Goal: Task Accomplishment & Management: Manage account settings

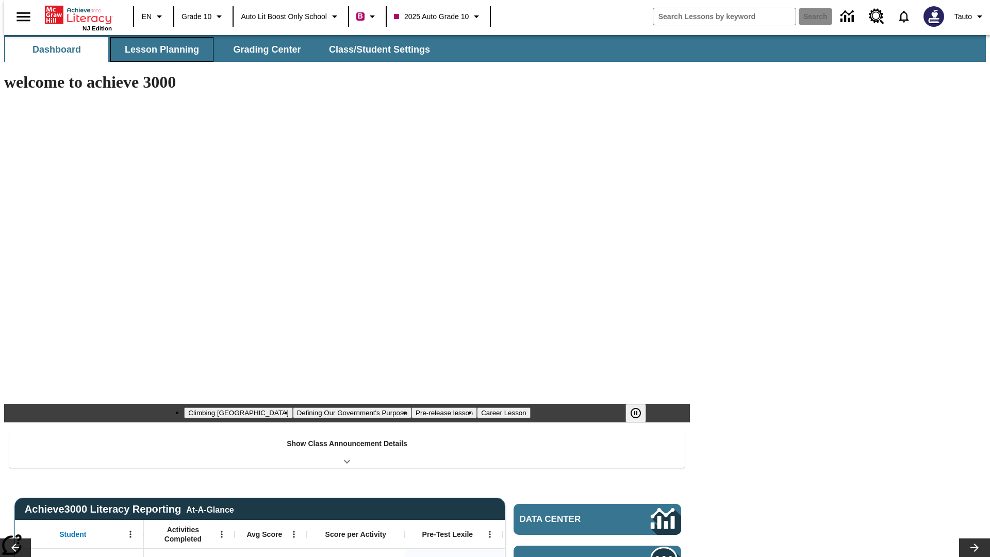
click at [158, 49] on button "Lesson Planning" at bounding box center [161, 49] width 103 height 25
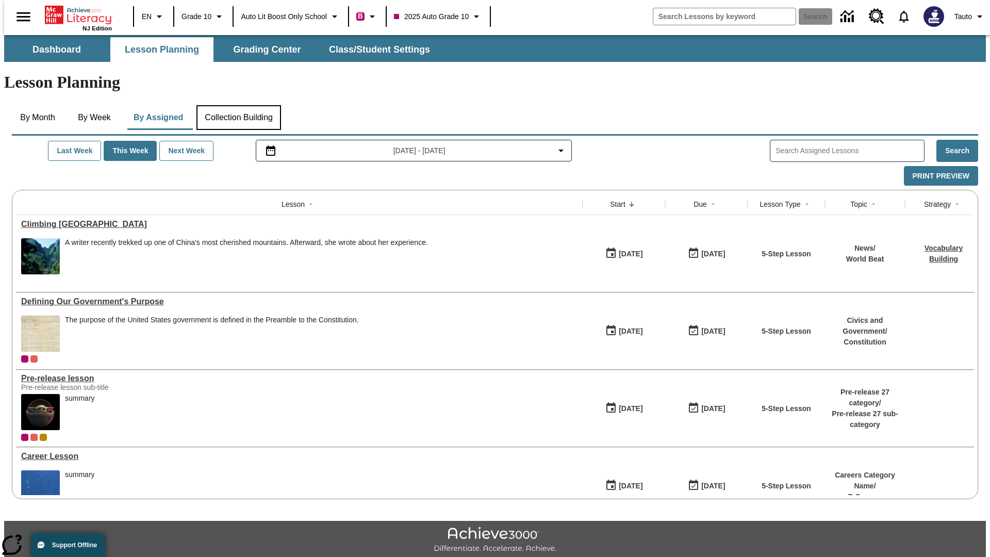
click at [238, 105] on button "Collection Building" at bounding box center [238, 117] width 85 height 25
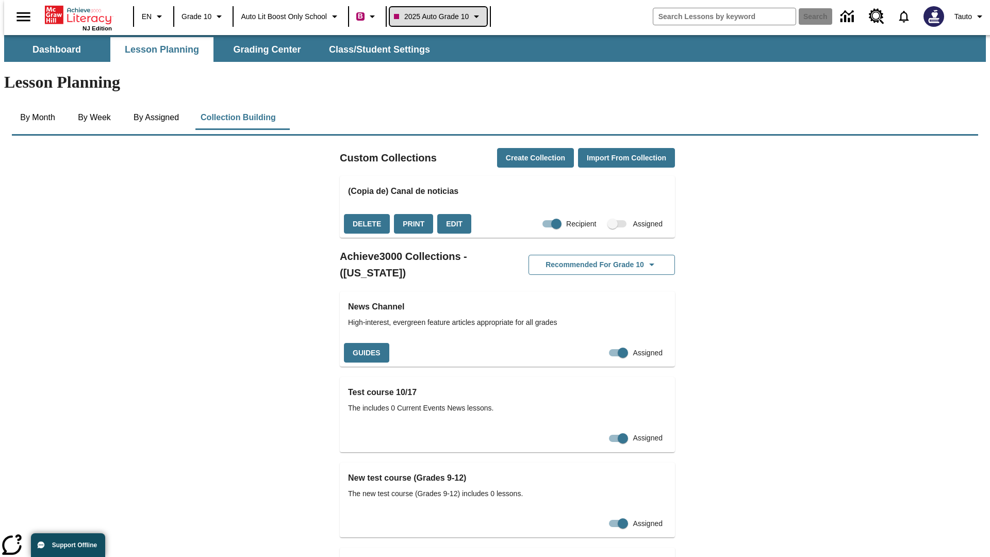
click at [441, 16] on span "2025 Auto Grade 10" at bounding box center [431, 16] width 75 height 11
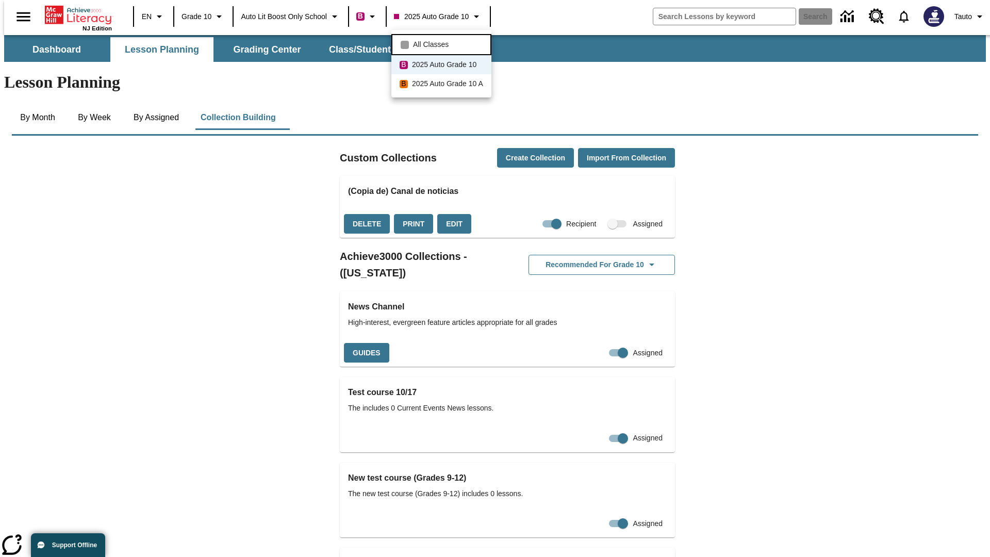
click at [443, 43] on span "All Classes" at bounding box center [431, 44] width 36 height 11
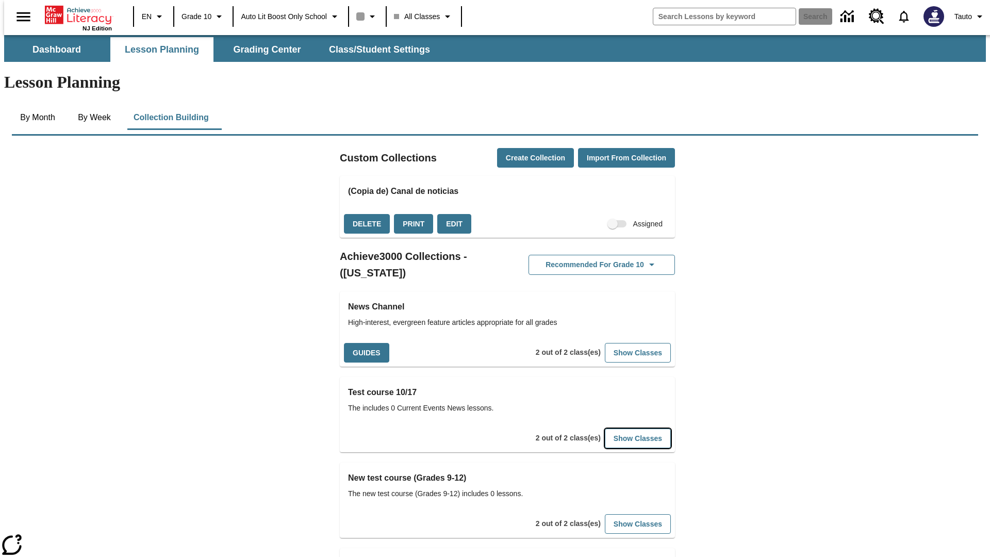
click at [622, 428] on button "Show Classes" at bounding box center [638, 438] width 66 height 20
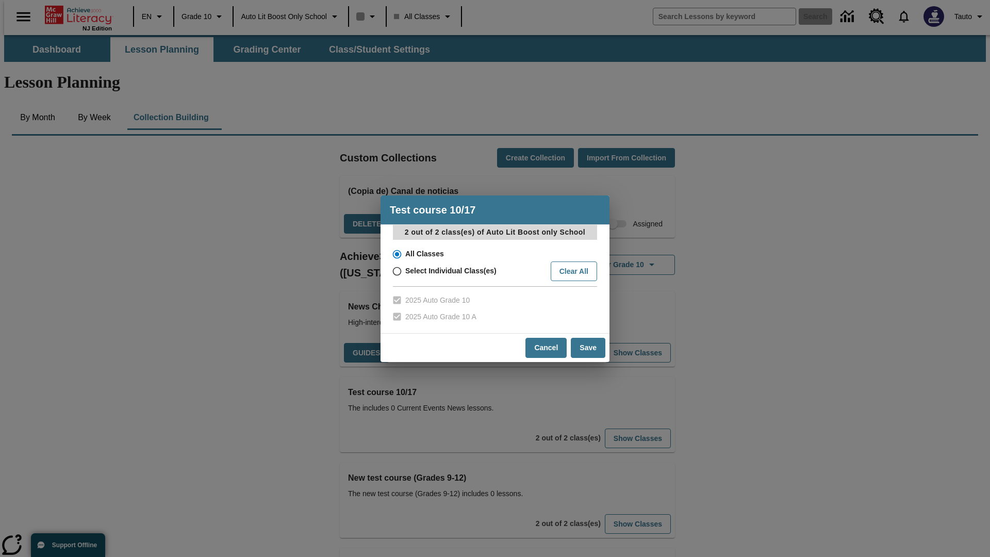
click at [396, 254] on input "All Classes" at bounding box center [396, 254] width 18 height 14
click at [546, 347] on button "Cancel" at bounding box center [545, 348] width 41 height 20
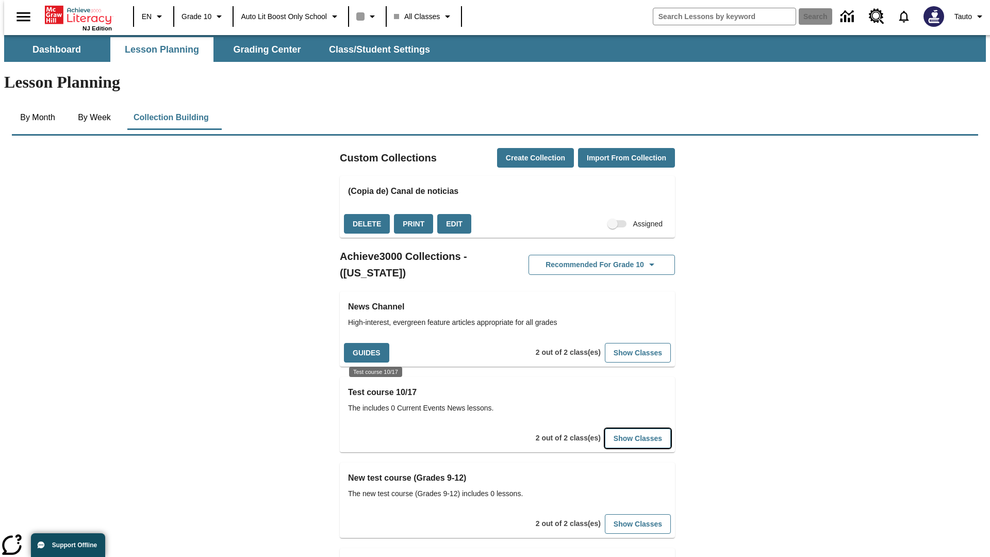
click at [622, 428] on button "Show Classes" at bounding box center [638, 438] width 66 height 20
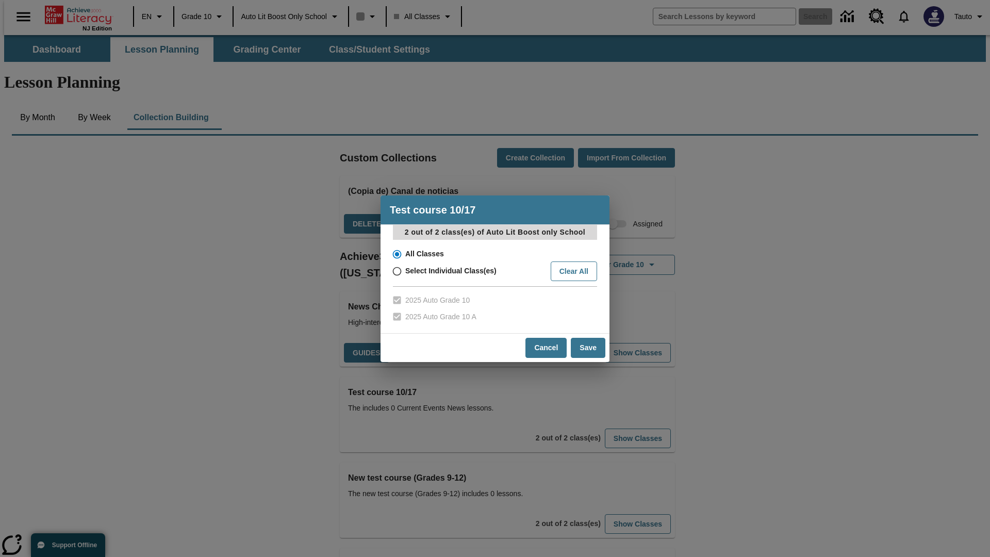
click at [396, 254] on input "All Classes" at bounding box center [396, 254] width 18 height 14
click at [588, 347] on button "Save" at bounding box center [588, 348] width 35 height 20
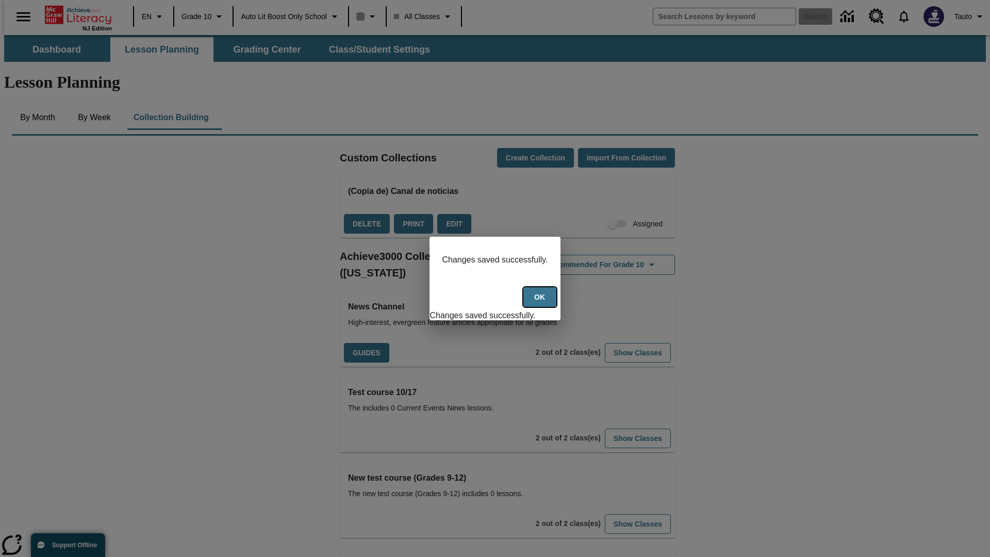
click at [541, 303] on button "Ok" at bounding box center [539, 297] width 33 height 20
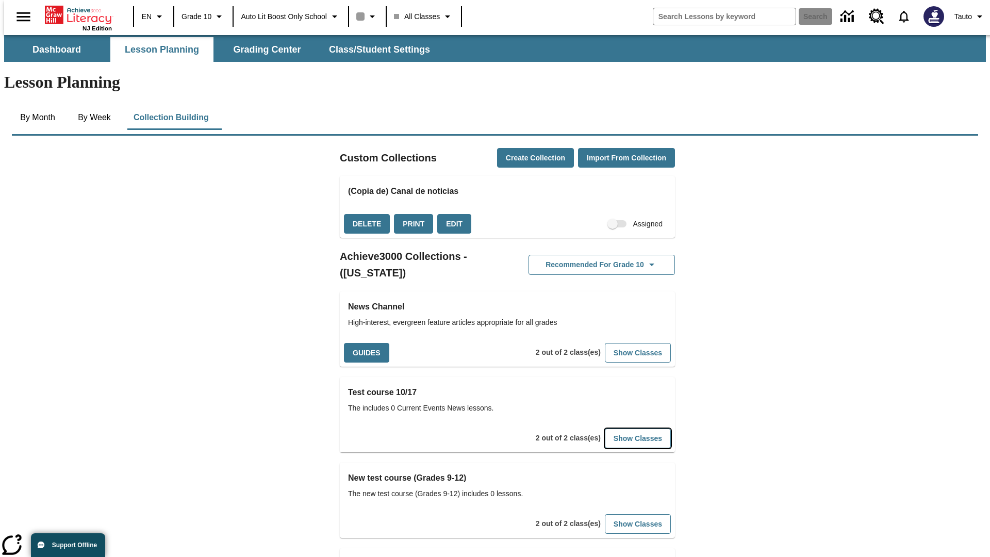
click at [622, 428] on button "Show Classes" at bounding box center [638, 438] width 66 height 20
